Goal: Information Seeking & Learning: Learn about a topic

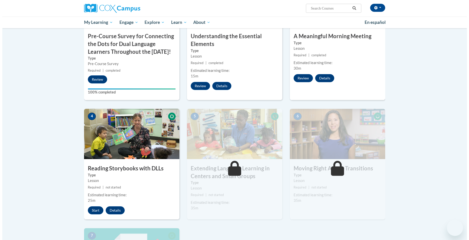
scroll to position [179, 0]
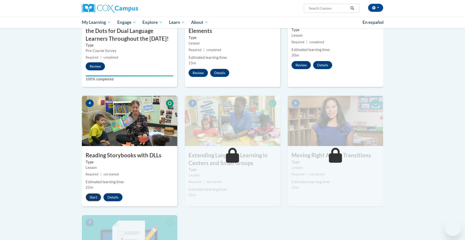
click at [92, 201] on button "Start" at bounding box center [94, 197] width 16 height 8
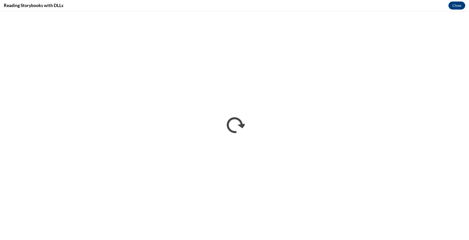
scroll to position [0, 0]
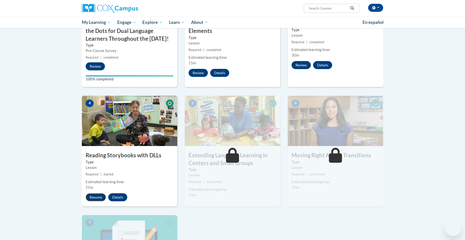
click at [95, 201] on button "Resume" at bounding box center [96, 197] width 20 height 8
click at [99, 201] on button "Resume" at bounding box center [96, 197] width 20 height 8
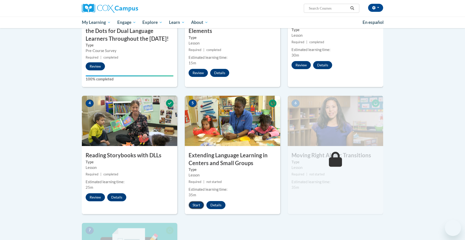
click at [200, 209] on button "Start" at bounding box center [197, 205] width 16 height 8
